Goal: Task Accomplishment & Management: Manage account settings

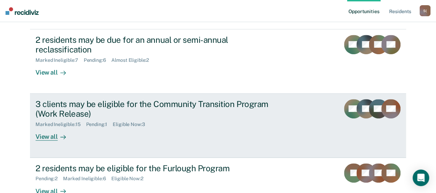
scroll to position [103, 0]
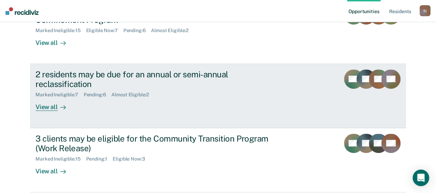
click at [54, 108] on div "View all" at bounding box center [55, 104] width 39 height 13
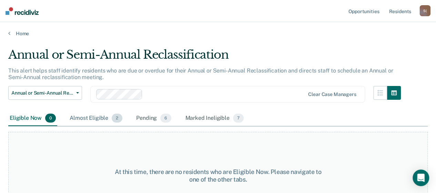
click at [106, 119] on div "Almost Eligible 2" at bounding box center [96, 118] width 56 height 15
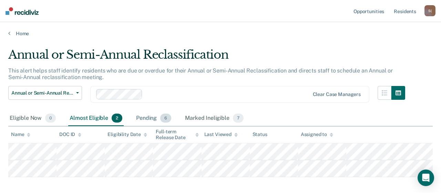
click at [150, 119] on div "Pending 6" at bounding box center [154, 118] width 38 height 15
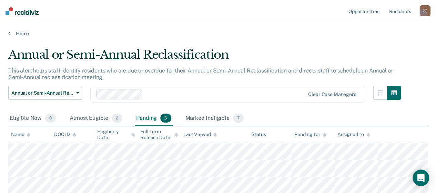
scroll to position [51, 0]
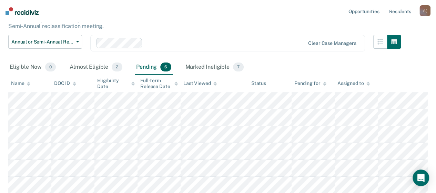
drag, startPoint x: 215, startPoint y: 66, endPoint x: 221, endPoint y: 76, distance: 11.1
click at [215, 67] on div "Marked Ineligible 7" at bounding box center [214, 67] width 61 height 15
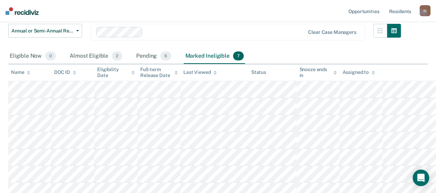
scroll to position [68, 0]
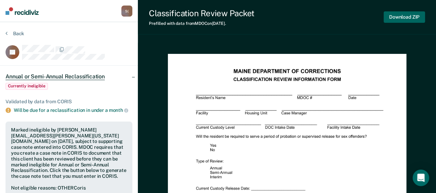
drag, startPoint x: 404, startPoint y: 15, endPoint x: 409, endPoint y: 29, distance: 14.6
click at [404, 14] on button "Download ZIP" at bounding box center [404, 16] width 41 height 11
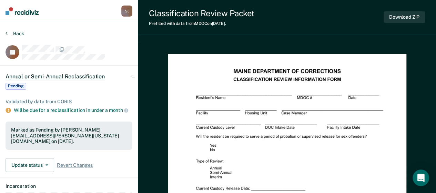
click at [13, 36] on button "Back" at bounding box center [15, 33] width 19 height 6
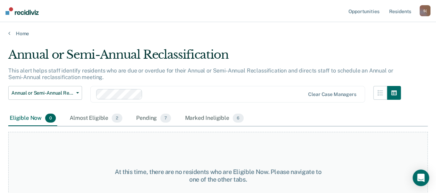
scroll to position [26, 0]
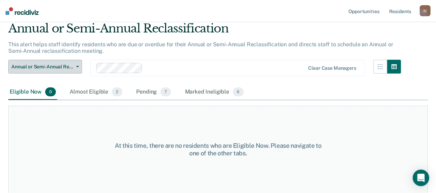
click at [79, 68] on button "Annual or Semi-Annual Reclassification" at bounding box center [45, 67] width 74 height 14
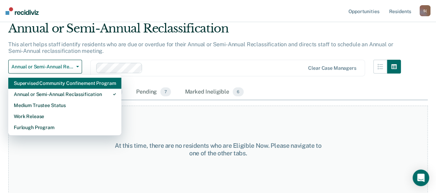
click at [81, 82] on div "Supervised Community Confinement Program" at bounding box center [65, 83] width 102 height 11
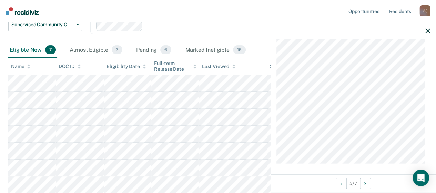
scroll to position [87, 0]
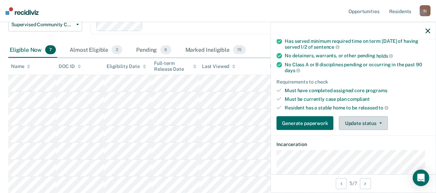
click at [378, 118] on button "Update status" at bounding box center [363, 123] width 49 height 14
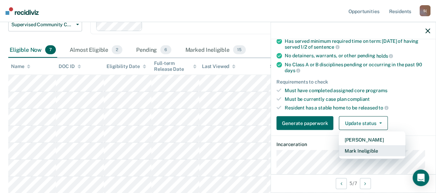
click at [349, 150] on button "Mark Ineligible" at bounding box center [372, 150] width 67 height 11
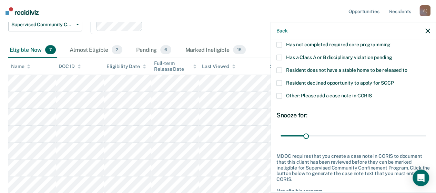
scroll to position [52, 0]
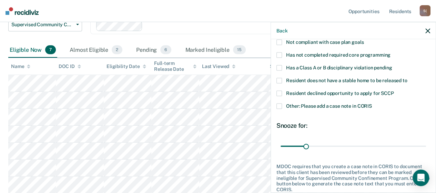
click at [278, 54] on span at bounding box center [280, 55] width 6 height 6
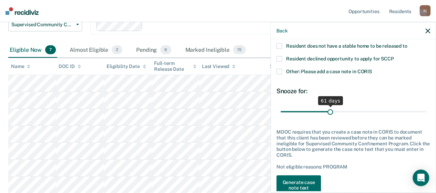
drag, startPoint x: 305, startPoint y: 111, endPoint x: 328, endPoint y: 111, distance: 23.4
click at [328, 111] on input "range" at bounding box center [354, 112] width 146 height 12
type input "60"
click at [328, 111] on input "range" at bounding box center [354, 112] width 146 height 12
click at [309, 183] on button "Generate case note text" at bounding box center [299, 185] width 44 height 20
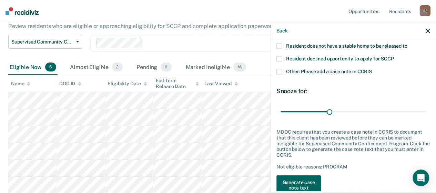
scroll to position [89, 0]
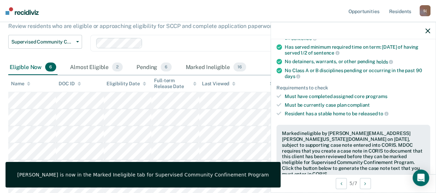
click at [428, 30] on icon "button" at bounding box center [428, 30] width 5 height 5
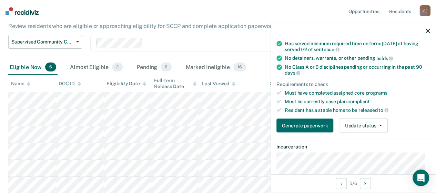
scroll to position [138, 0]
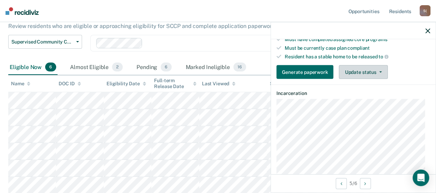
click at [382, 71] on button "Update status" at bounding box center [363, 72] width 49 height 14
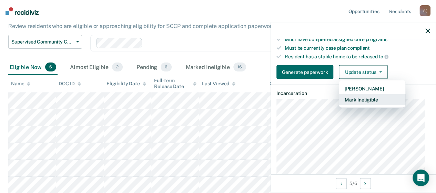
click at [379, 97] on button "Mark Ineligible" at bounding box center [372, 99] width 67 height 11
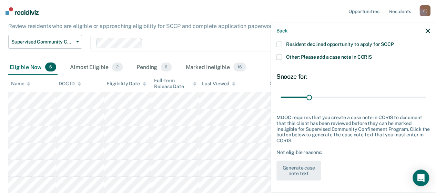
click at [281, 43] on span at bounding box center [280, 45] width 6 height 6
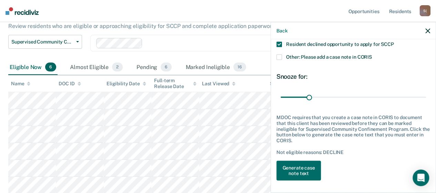
click at [280, 58] on span at bounding box center [280, 57] width 6 height 6
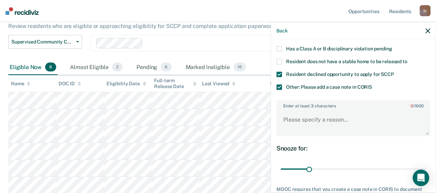
scroll to position [32, 0]
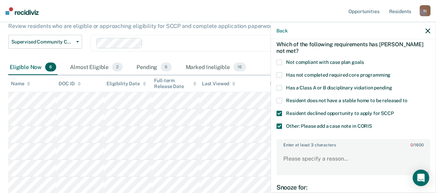
click at [281, 74] on label "Has not completed required core programming" at bounding box center [354, 75] width 154 height 7
click at [351, 152] on textarea "Enter at least 3 characters 0 / 1600" at bounding box center [353, 162] width 152 height 26
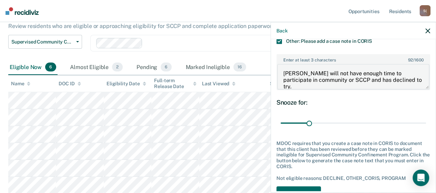
scroll to position [136, 0]
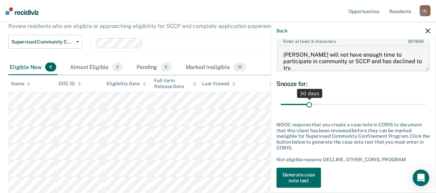
type textarea "[PERSON_NAME] will not have enough time to participate in community or SCCP and…"
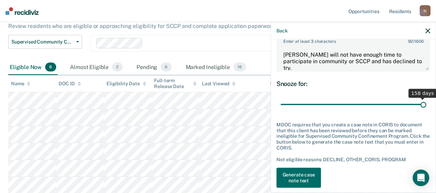
drag, startPoint x: 308, startPoint y: 104, endPoint x: 426, endPoint y: 108, distance: 118.7
type input "158"
click at [426, 108] on input "range" at bounding box center [354, 104] width 146 height 12
click at [308, 179] on button "Generate case note text" at bounding box center [299, 178] width 44 height 20
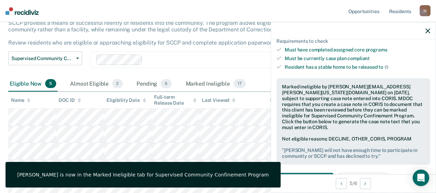
click at [426, 30] on icon "button" at bounding box center [428, 30] width 5 height 5
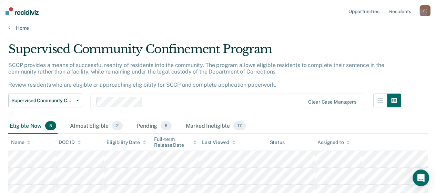
scroll to position [0, 0]
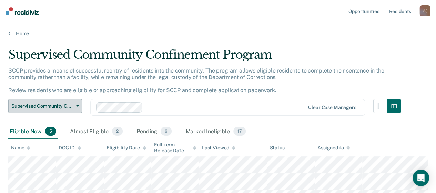
click at [78, 105] on icon "button" at bounding box center [77, 105] width 3 height 1
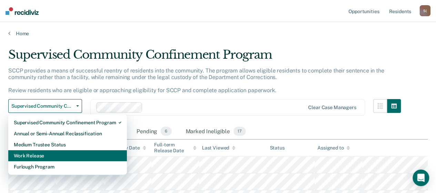
click at [36, 156] on div "Work Release" at bounding box center [68, 155] width 108 height 11
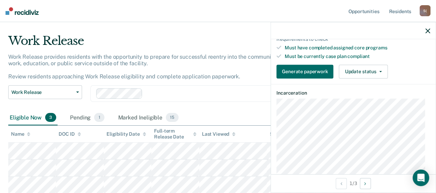
scroll to position [138, 0]
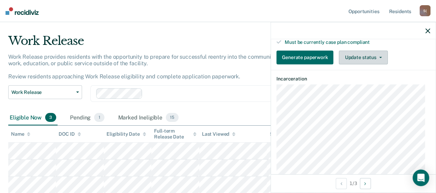
click at [382, 54] on button "Update status" at bounding box center [363, 57] width 49 height 14
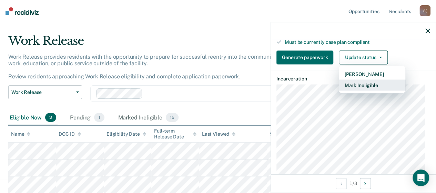
click at [369, 82] on button "Mark Ineligible" at bounding box center [372, 84] width 67 height 11
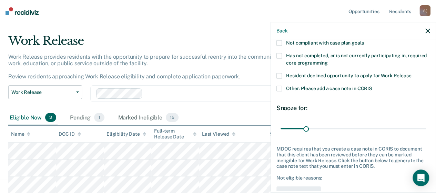
scroll to position [43, 0]
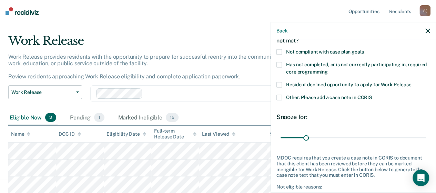
click at [280, 64] on span at bounding box center [280, 65] width 6 height 6
drag, startPoint x: 306, startPoint y: 136, endPoint x: 327, endPoint y: 137, distance: 21.0
type input "60"
click at [327, 137] on input "range" at bounding box center [354, 137] width 146 height 12
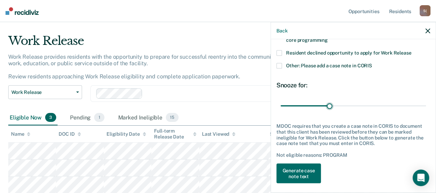
scroll to position [77, 0]
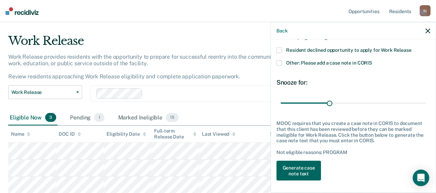
click at [307, 165] on button "Generate case note text" at bounding box center [299, 170] width 44 height 20
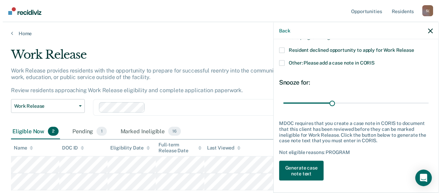
scroll to position [0, 0]
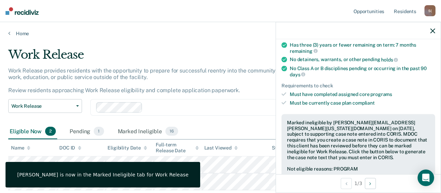
click at [433, 33] on icon "button" at bounding box center [433, 30] width 5 height 5
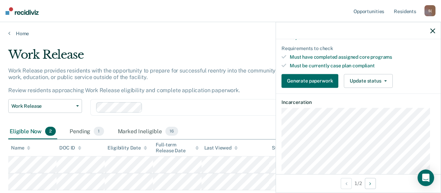
scroll to position [103, 0]
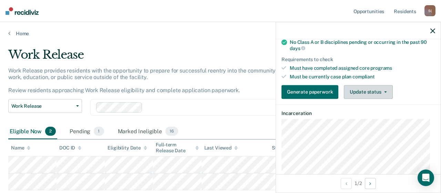
click at [385, 91] on icon "button" at bounding box center [385, 91] width 3 height 1
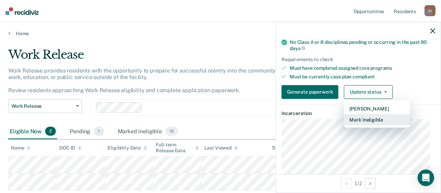
click at [371, 118] on button "Mark Ineligible" at bounding box center [377, 119] width 67 height 11
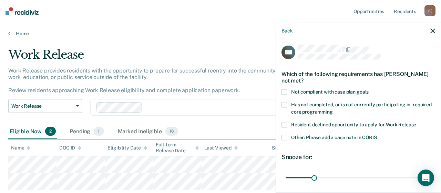
scroll to position [0, 0]
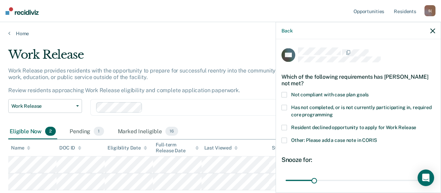
click at [286, 106] on span at bounding box center [285, 108] width 6 height 6
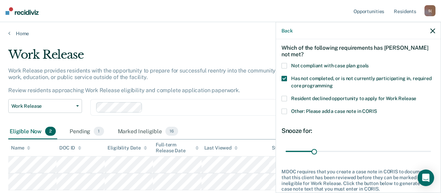
scroll to position [69, 0]
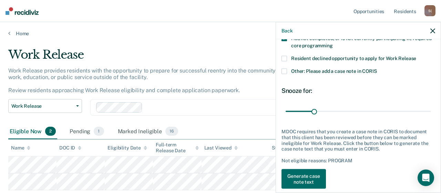
click at [287, 71] on label "Other: Please add a case note in CORIS" at bounding box center [359, 72] width 154 height 7
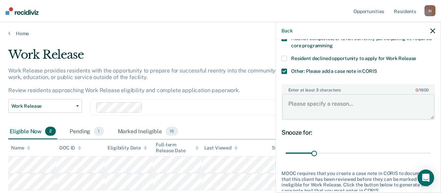
click at [370, 101] on textarea "Enter at least 3 characters 0 / 1600" at bounding box center [358, 107] width 152 height 26
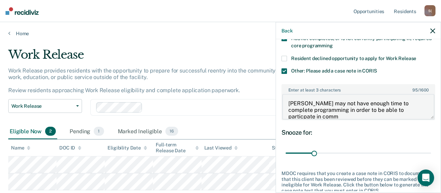
scroll to position [1, 0]
click at [323, 114] on textarea "[PERSON_NAME] may not have enough time to complete programming in order to be a…" at bounding box center [358, 107] width 152 height 26
type textarea "[PERSON_NAME] may not have enough time to complete programming in order to be a…"
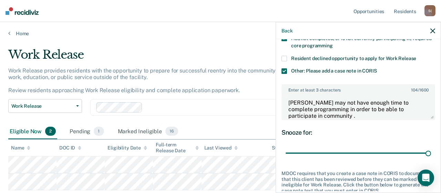
drag, startPoint x: 313, startPoint y: 151, endPoint x: 437, endPoint y: 153, distance: 123.5
type input "158"
click at [431, 153] on input "range" at bounding box center [359, 153] width 146 height 12
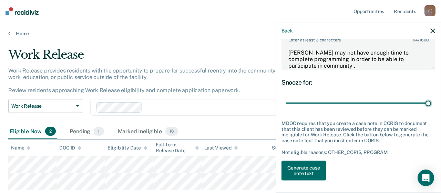
scroll to position [119, 0]
click at [309, 167] on button "Generate case note text" at bounding box center [304, 170] width 44 height 20
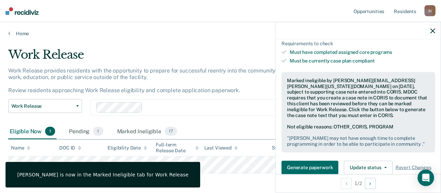
click at [434, 30] on icon "button" at bounding box center [433, 30] width 5 height 5
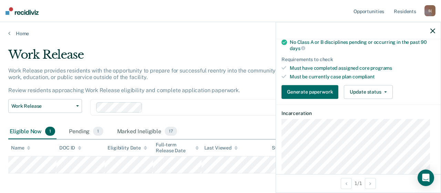
scroll to position [138, 0]
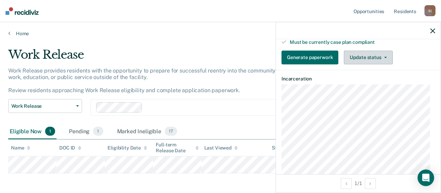
click at [384, 56] on button "Update status" at bounding box center [368, 57] width 49 height 14
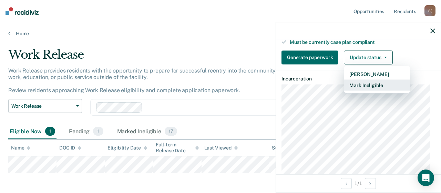
click at [369, 81] on button "Mark Ineligible" at bounding box center [377, 84] width 67 height 11
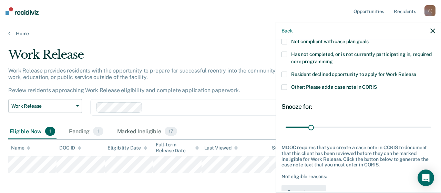
scroll to position [43, 0]
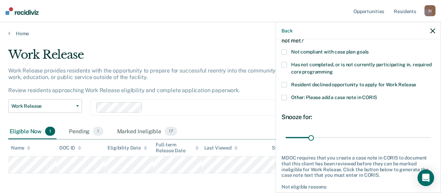
click at [285, 62] on span at bounding box center [285, 65] width 6 height 6
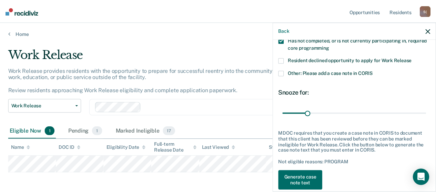
scroll to position [77, 0]
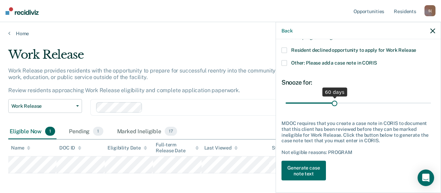
drag, startPoint x: 310, startPoint y: 103, endPoint x: 332, endPoint y: 105, distance: 22.2
type input "60"
click at [332, 105] on input "range" at bounding box center [359, 103] width 146 height 12
click at [313, 169] on button "Generate case note text" at bounding box center [304, 170] width 44 height 20
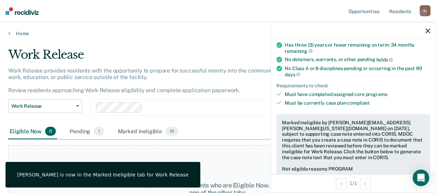
click at [427, 31] on icon "button" at bounding box center [428, 30] width 5 height 5
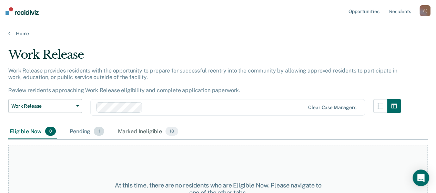
click at [86, 133] on div "Pending 1" at bounding box center [86, 131] width 37 height 15
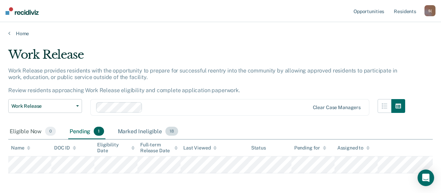
click at [131, 131] on div "Marked Ineligible 18" at bounding box center [148, 131] width 63 height 15
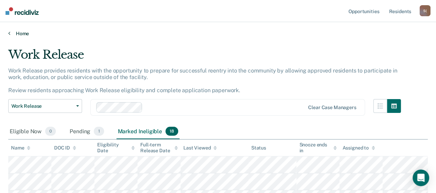
click at [22, 36] on link "Home" at bounding box center [218, 33] width 420 height 6
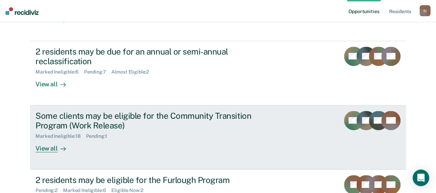
scroll to position [156, 0]
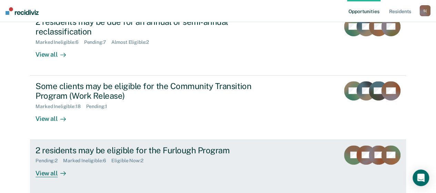
click at [51, 173] on div "View all" at bounding box center [55, 169] width 39 height 13
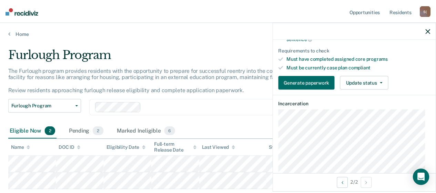
scroll to position [138, 0]
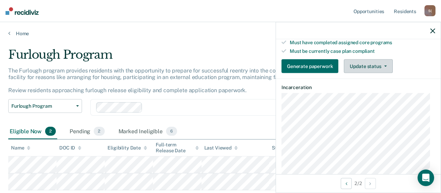
click at [387, 64] on button "Update status" at bounding box center [368, 66] width 49 height 14
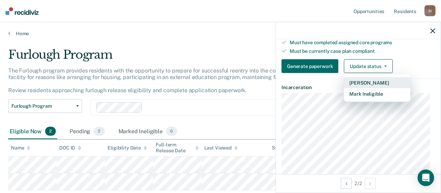
click at [368, 80] on button "[PERSON_NAME]" at bounding box center [377, 82] width 67 height 11
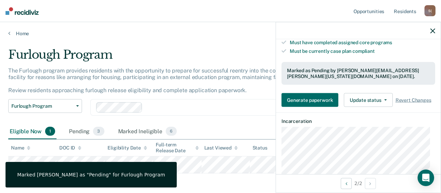
click at [432, 29] on icon "button" at bounding box center [433, 30] width 5 height 5
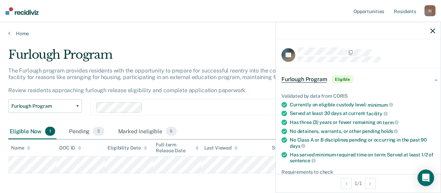
click at [433, 33] on div at bounding box center [358, 30] width 165 height 17
click at [432, 28] on button "button" at bounding box center [433, 31] width 5 height 6
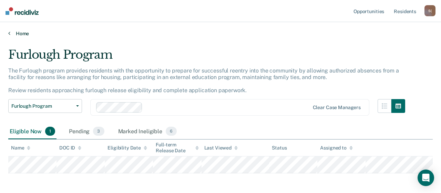
click at [23, 34] on link "Home" at bounding box center [220, 33] width 425 height 6
